Goal: Navigation & Orientation: Find specific page/section

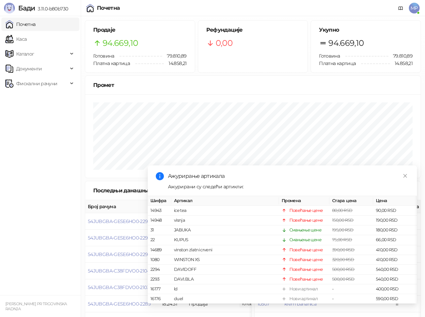
click at [27, 37] on link "Каса" at bounding box center [15, 38] width 21 height 13
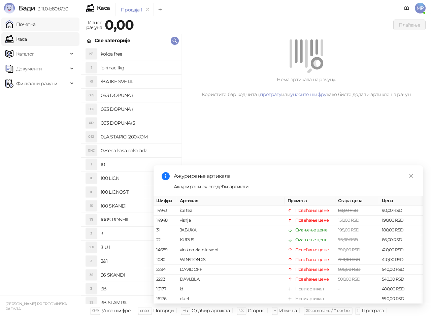
click at [36, 25] on link "Почетна" at bounding box center [20, 24] width 30 height 13
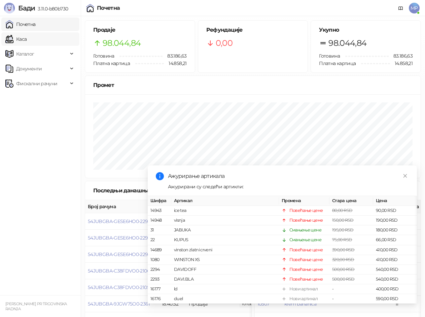
click at [27, 41] on link "Каса" at bounding box center [15, 38] width 21 height 13
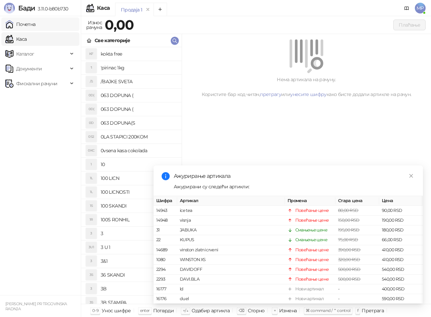
click at [36, 27] on link "Почетна" at bounding box center [20, 24] width 30 height 13
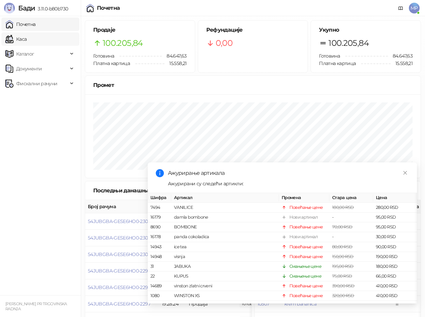
click at [27, 41] on link "Каса" at bounding box center [15, 38] width 21 height 13
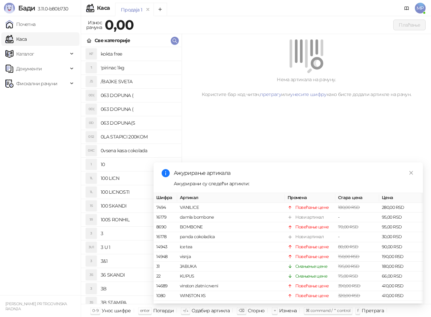
drag, startPoint x: 50, startPoint y: 22, endPoint x: 18, endPoint y: 161, distance: 142.8
click at [36, 22] on link "Почетна" at bounding box center [20, 24] width 30 height 13
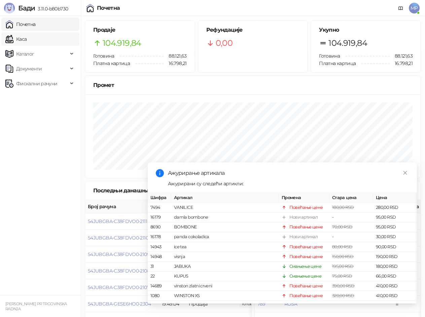
click at [27, 39] on link "Каса" at bounding box center [15, 38] width 21 height 13
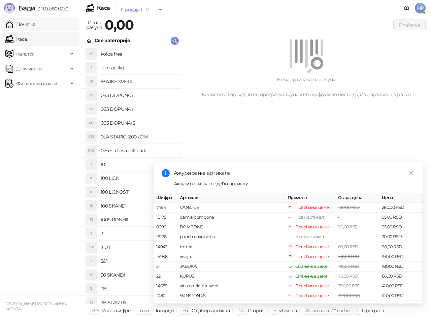
click at [36, 26] on link "Почетна" at bounding box center [20, 24] width 30 height 13
